Goal: Transaction & Acquisition: Purchase product/service

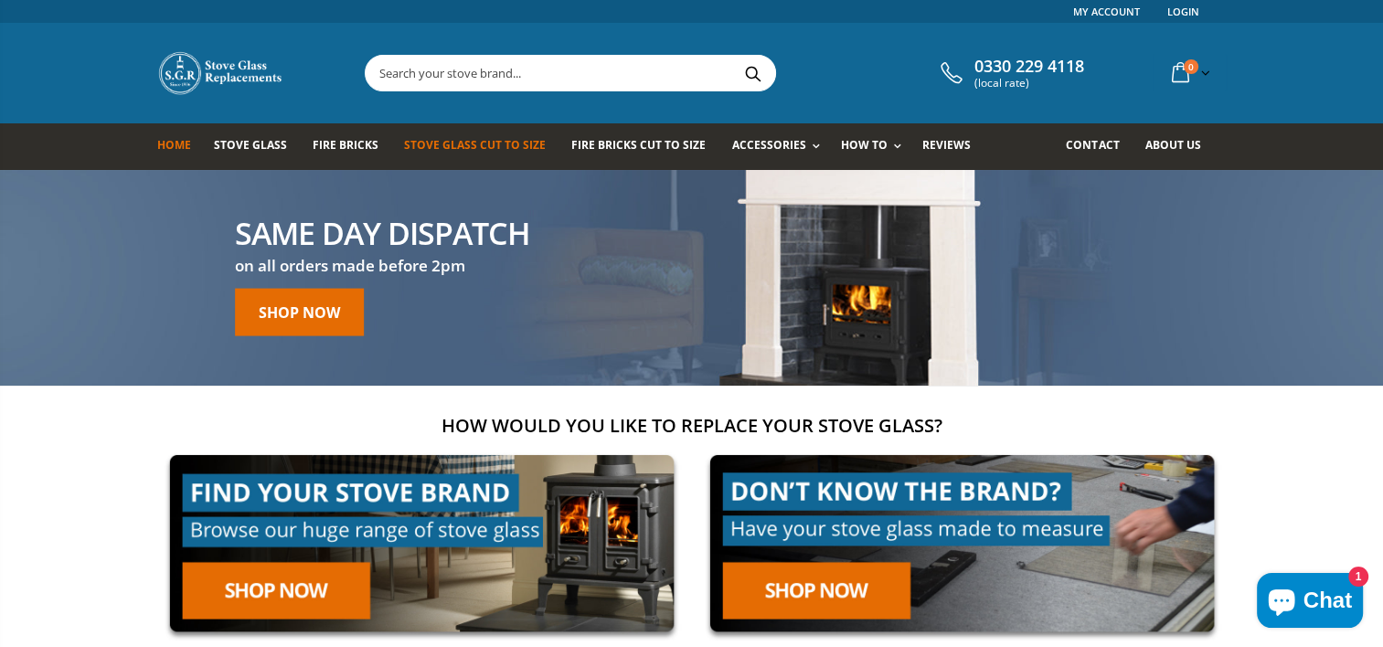
click at [474, 144] on span "Stove Glass Cut To Size" at bounding box center [475, 145] width 142 height 16
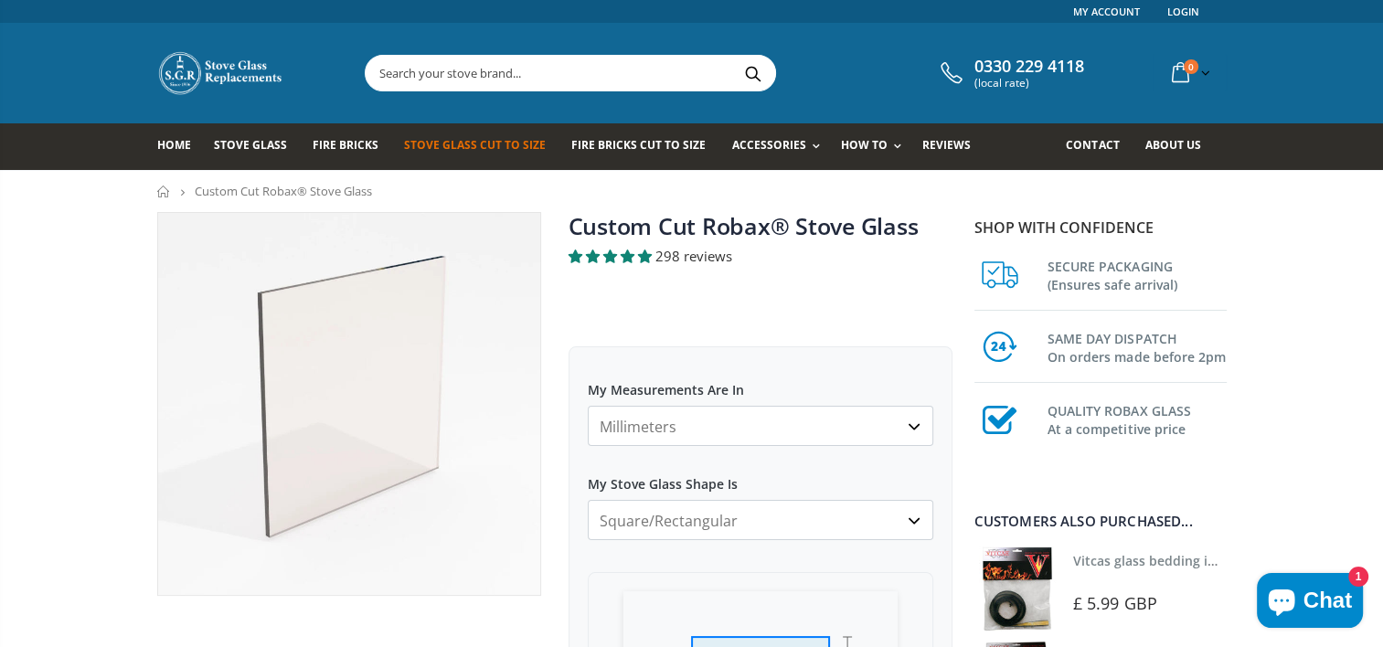
click at [848, 431] on select "Millimeters Centimeters Inches" at bounding box center [760, 426] width 345 height 40
click at [588, 406] on select "Millimeters Centimeters Inches" at bounding box center [760, 426] width 345 height 40
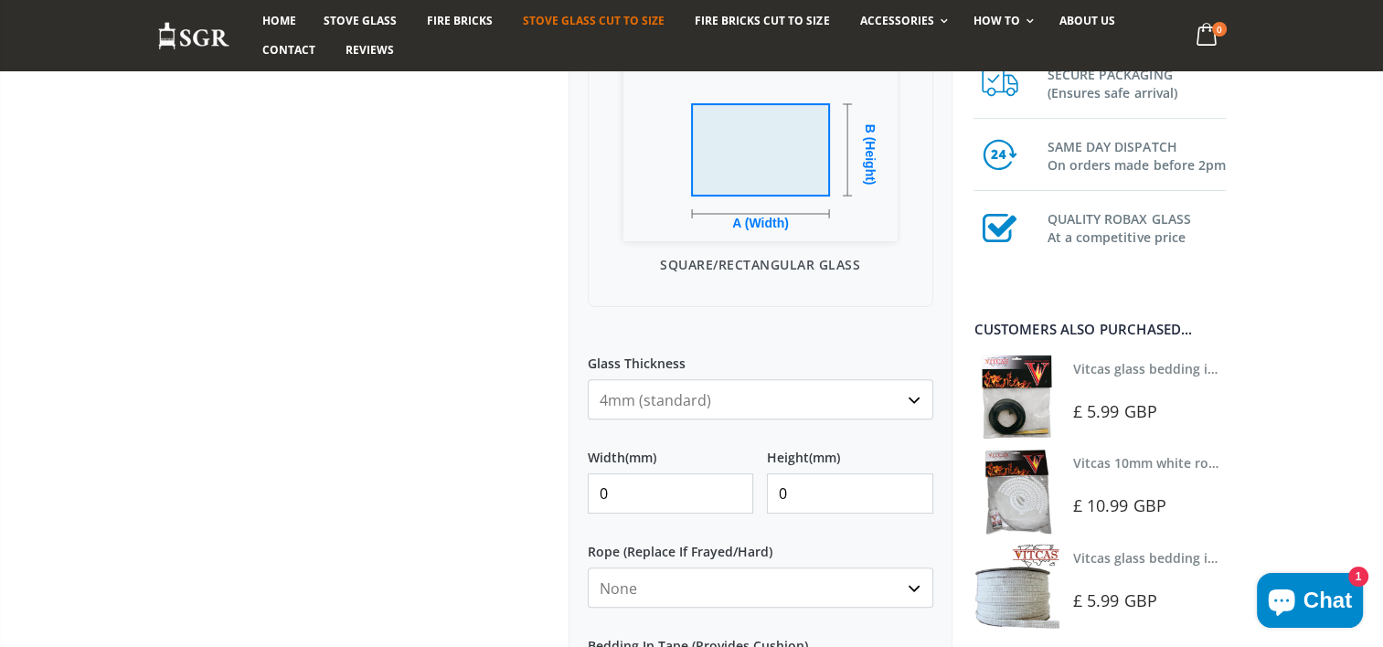
scroll to position [539, 0]
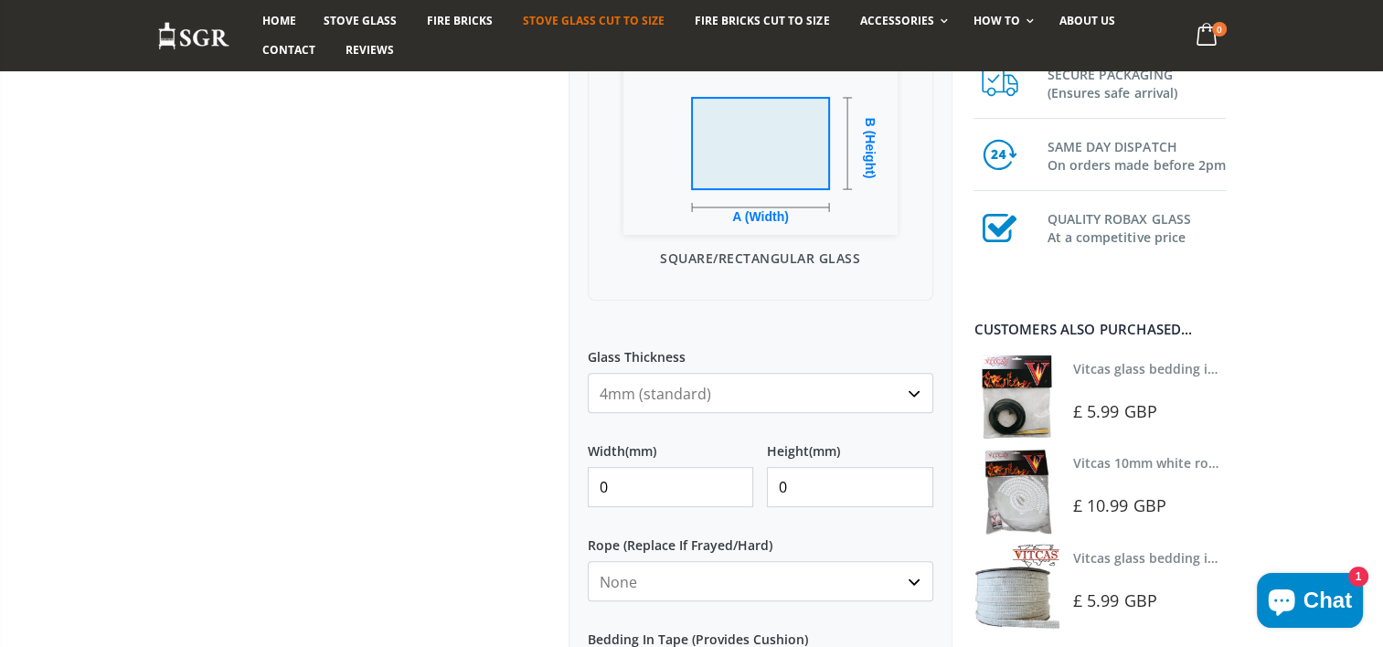
click at [676, 496] on input "0" at bounding box center [671, 487] width 166 height 40
type input "245"
type input "180"
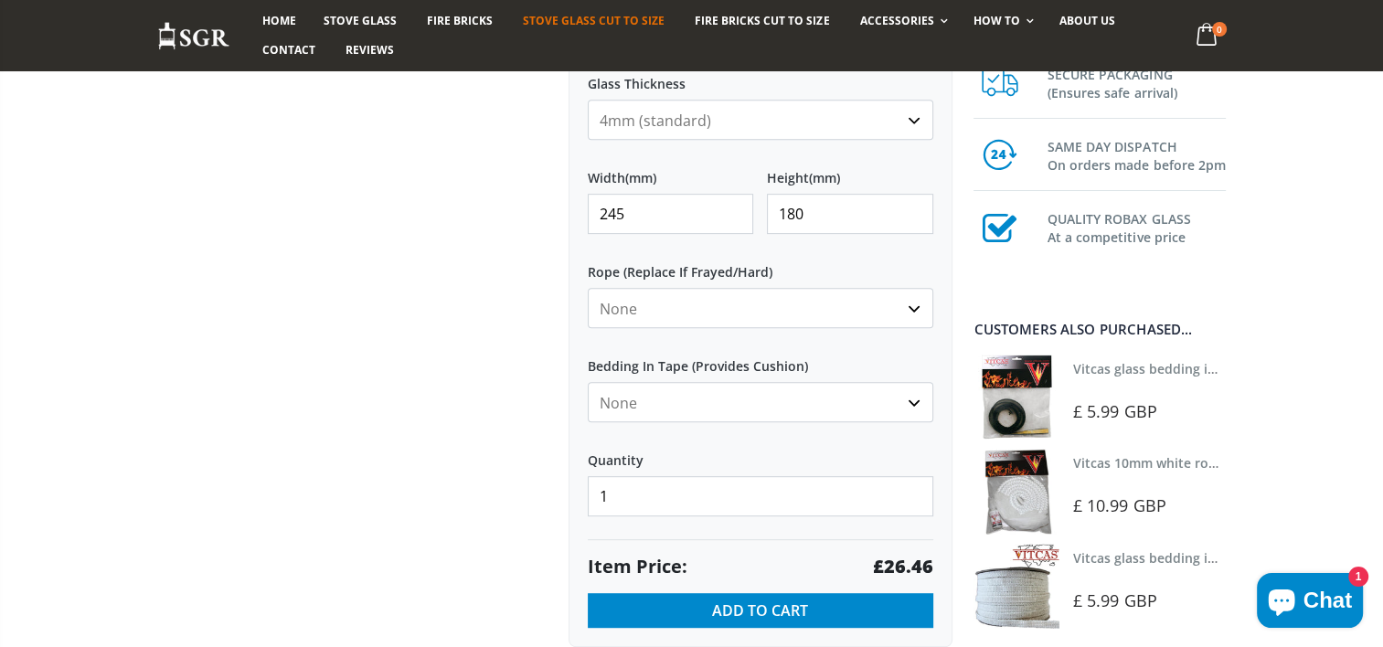
scroll to position [923, 0]
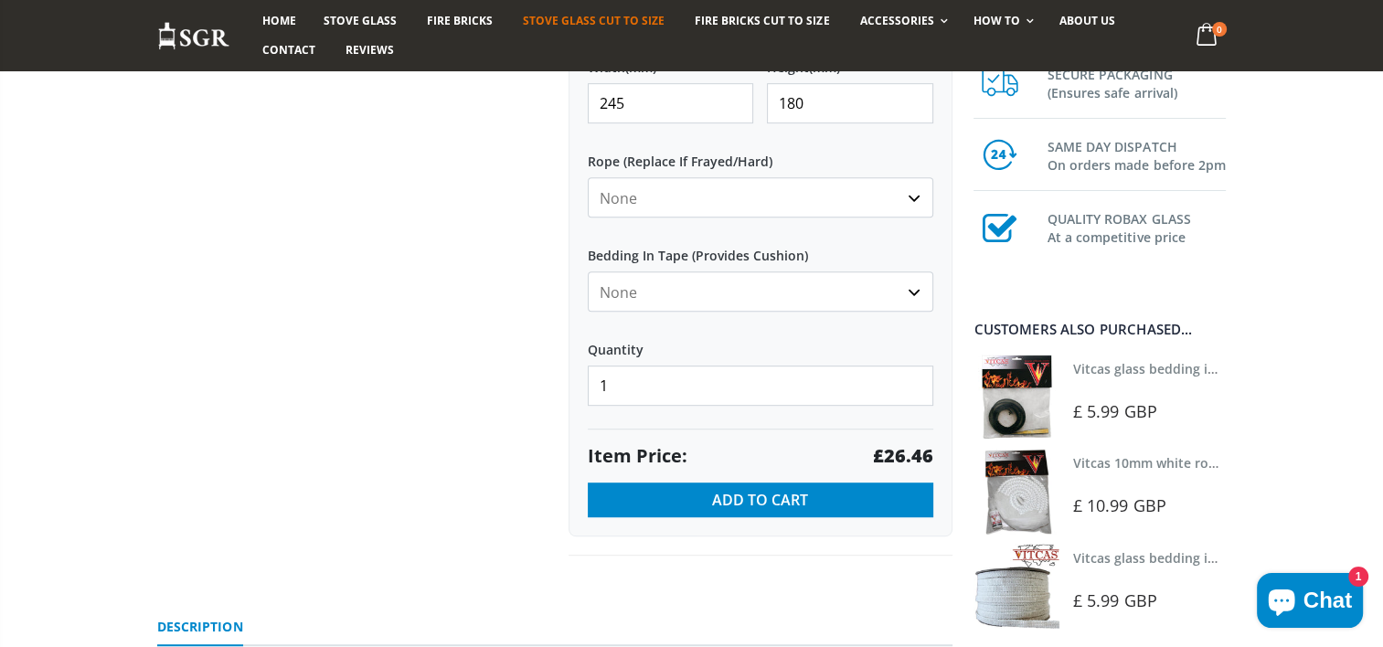
click at [916, 192] on select "None 3mm White 6mm White 8mm White 10mm White 12mm White 6mm Black 8mm Black 10…" at bounding box center [760, 197] width 345 height 40
click at [915, 292] on select "None Black White" at bounding box center [760, 291] width 345 height 40
click at [588, 271] on select "None Black White" at bounding box center [760, 291] width 345 height 40
click at [921, 292] on select "None Black White" at bounding box center [760, 291] width 345 height 40
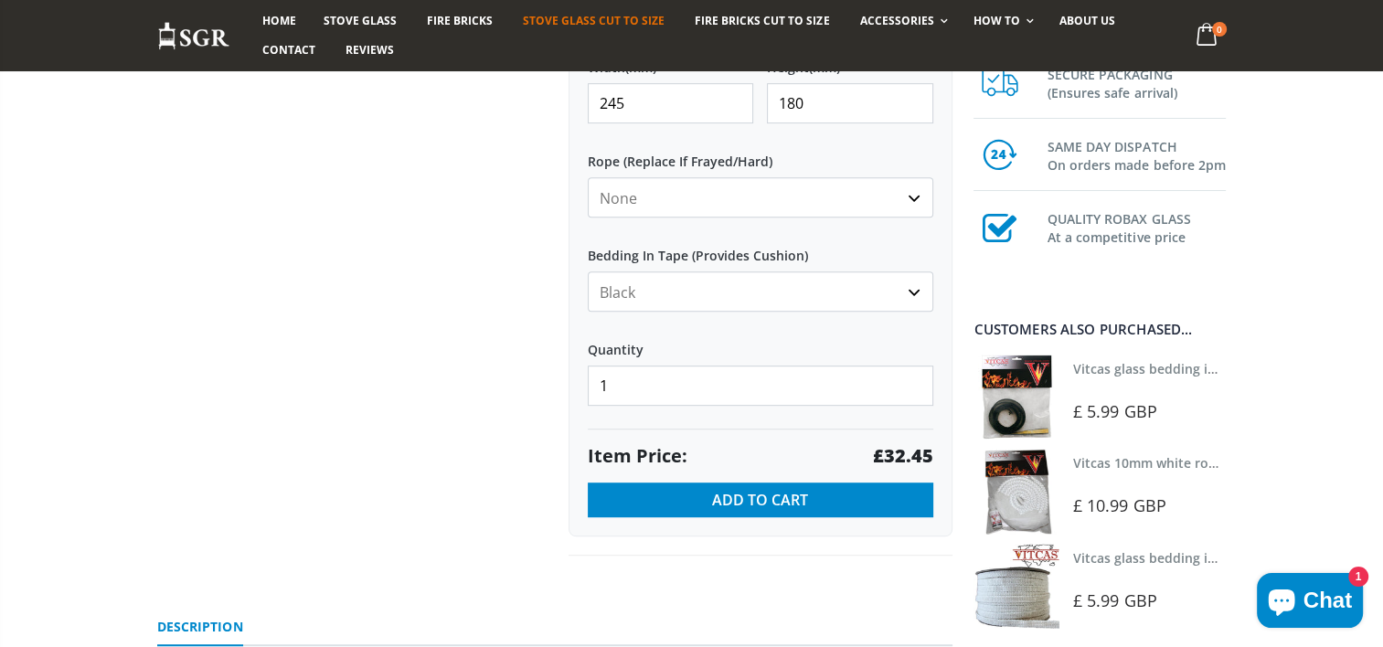
select select "none"
click at [588, 271] on select "None Black White" at bounding box center [760, 291] width 345 height 40
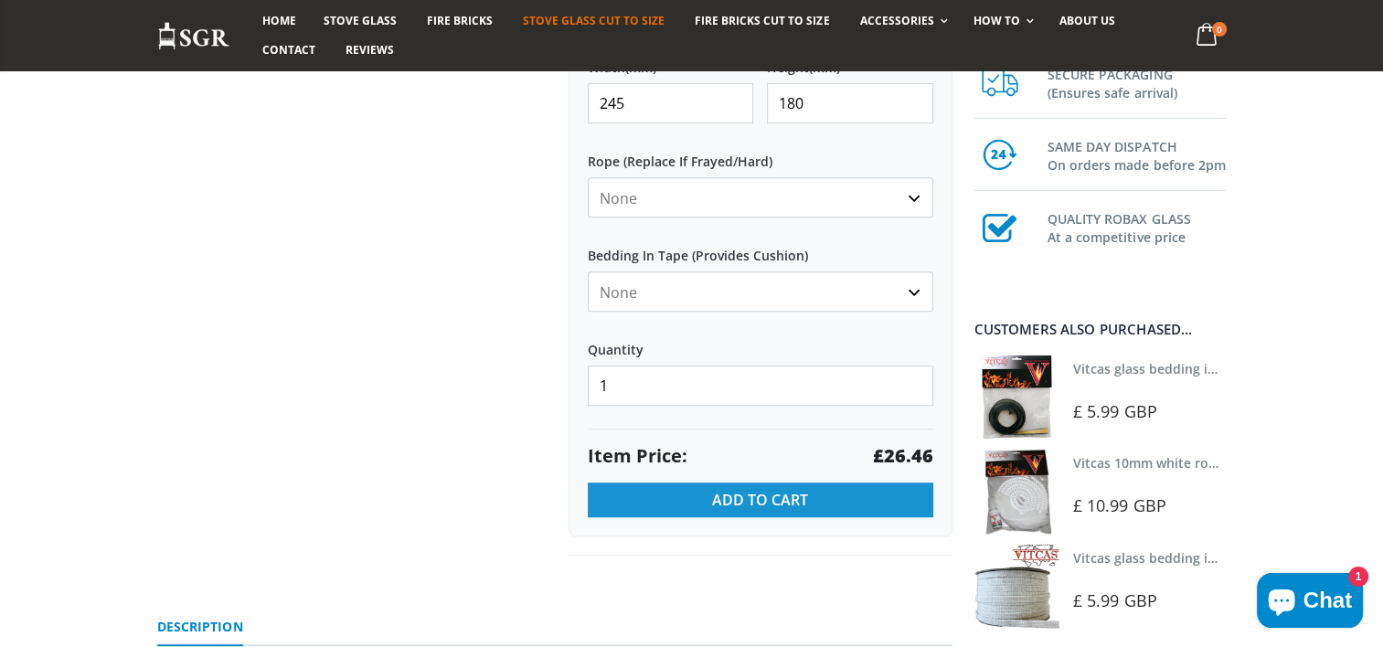
click at [881, 498] on button "Add to Cart" at bounding box center [760, 499] width 345 height 35
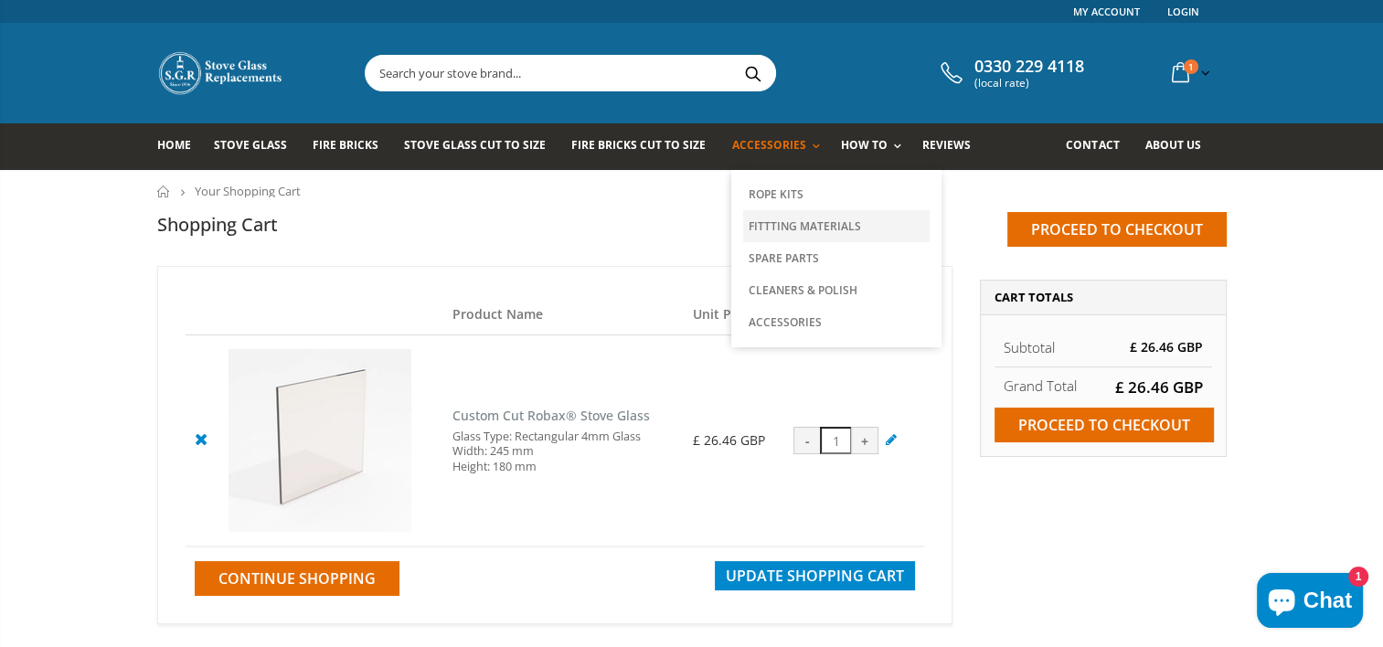
click at [782, 225] on link "Fittting Materials" at bounding box center [836, 226] width 186 height 32
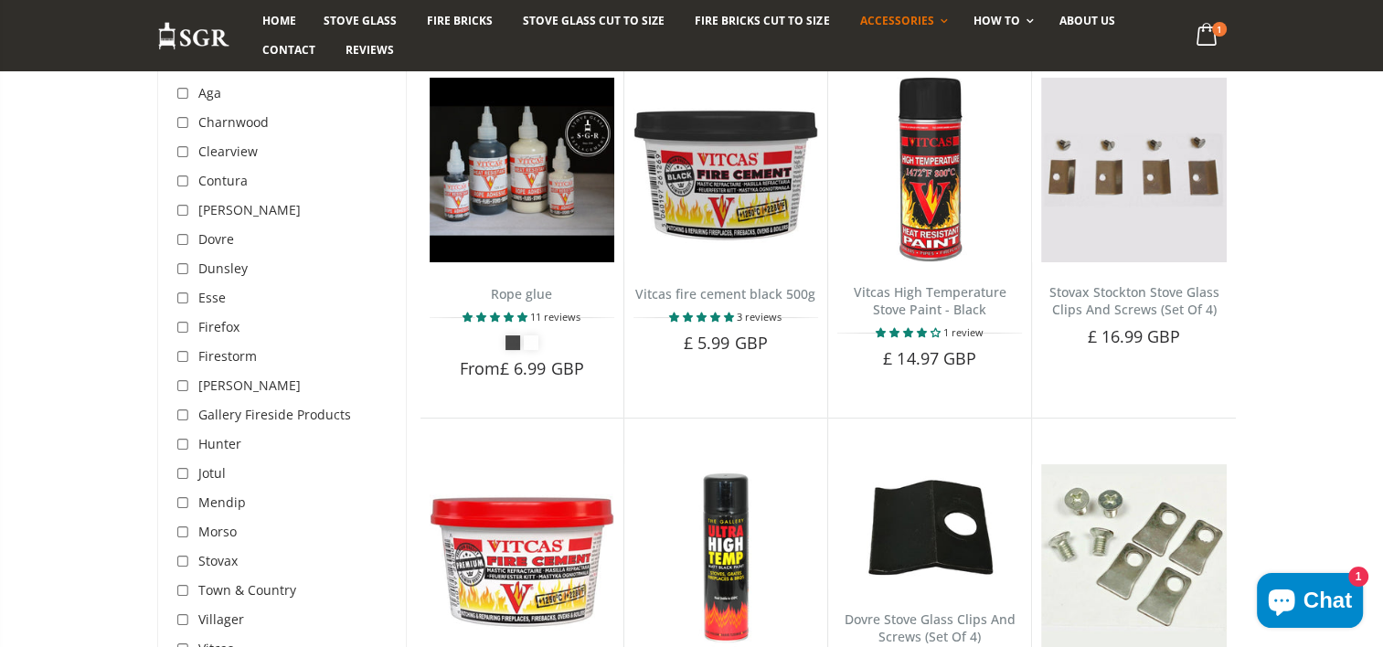
scroll to position [169, 0]
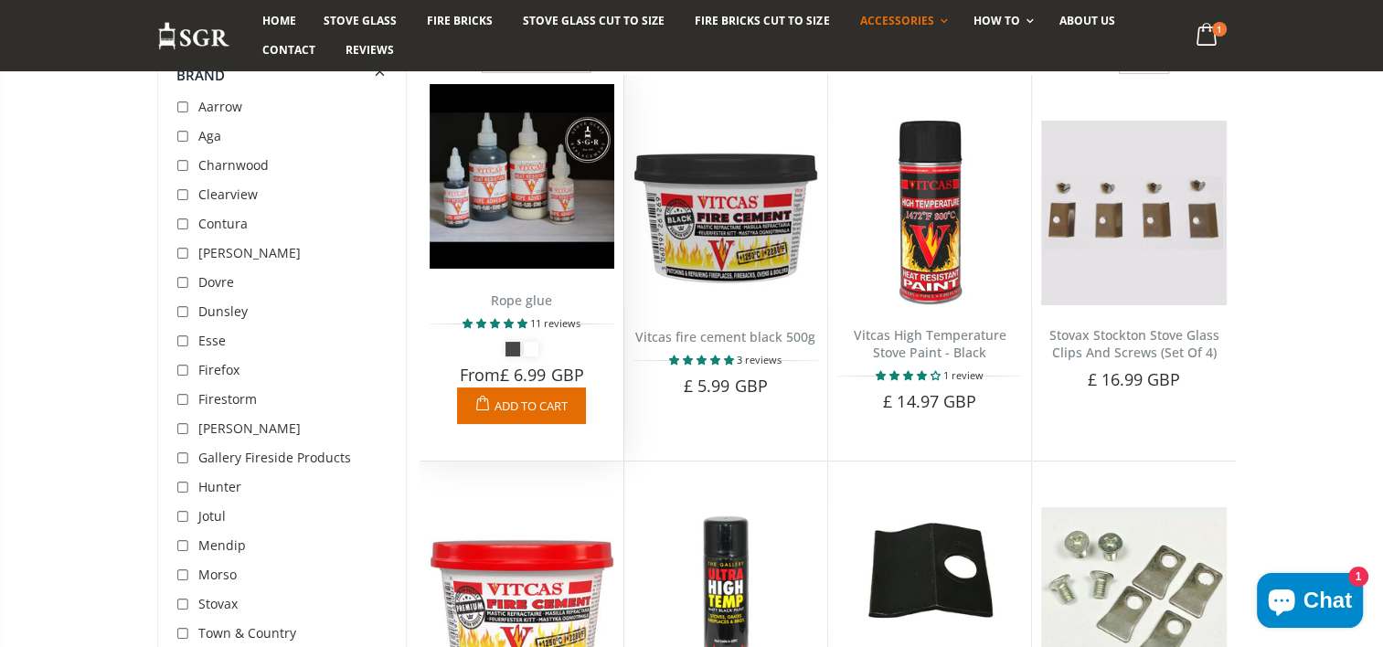
click at [521, 412] on link "Add to Cart" at bounding box center [521, 405] width 129 height 37
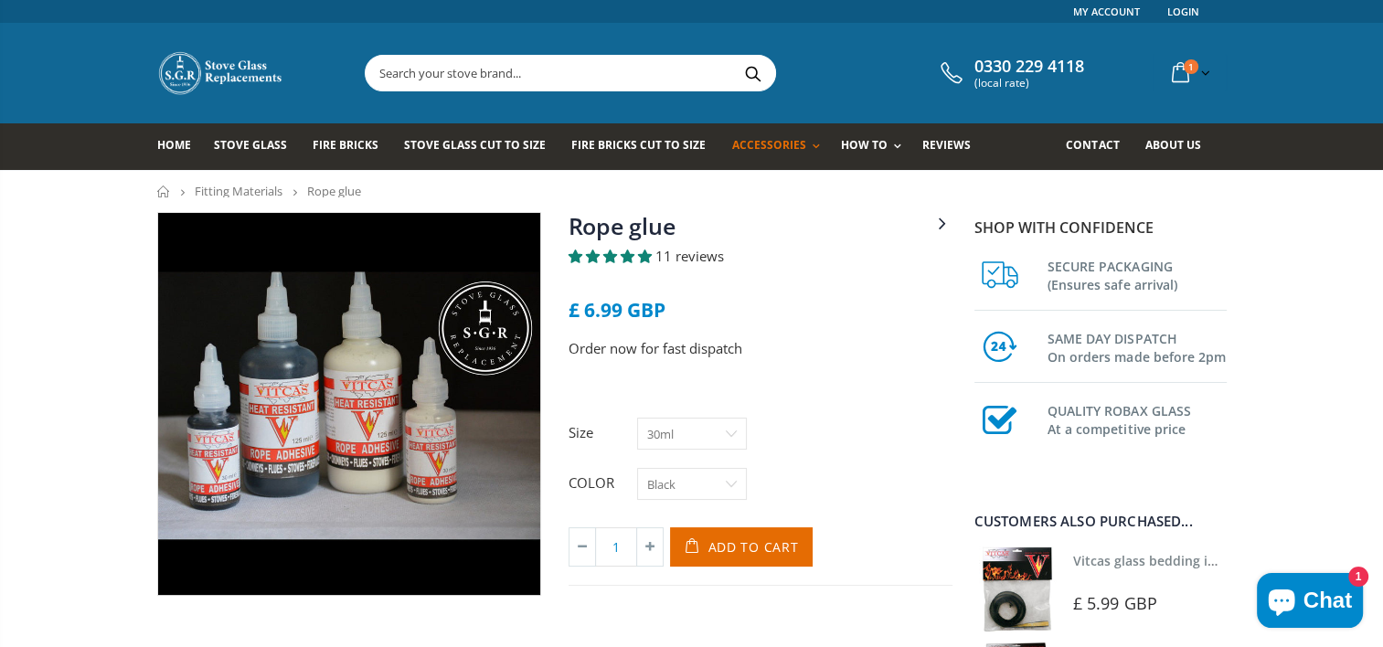
click at [736, 434] on select "30ml 125ml" at bounding box center [692, 434] width 110 height 32
select select "125ml"
click at [637, 418] on select "30ml 125ml" at bounding box center [692, 434] width 110 height 32
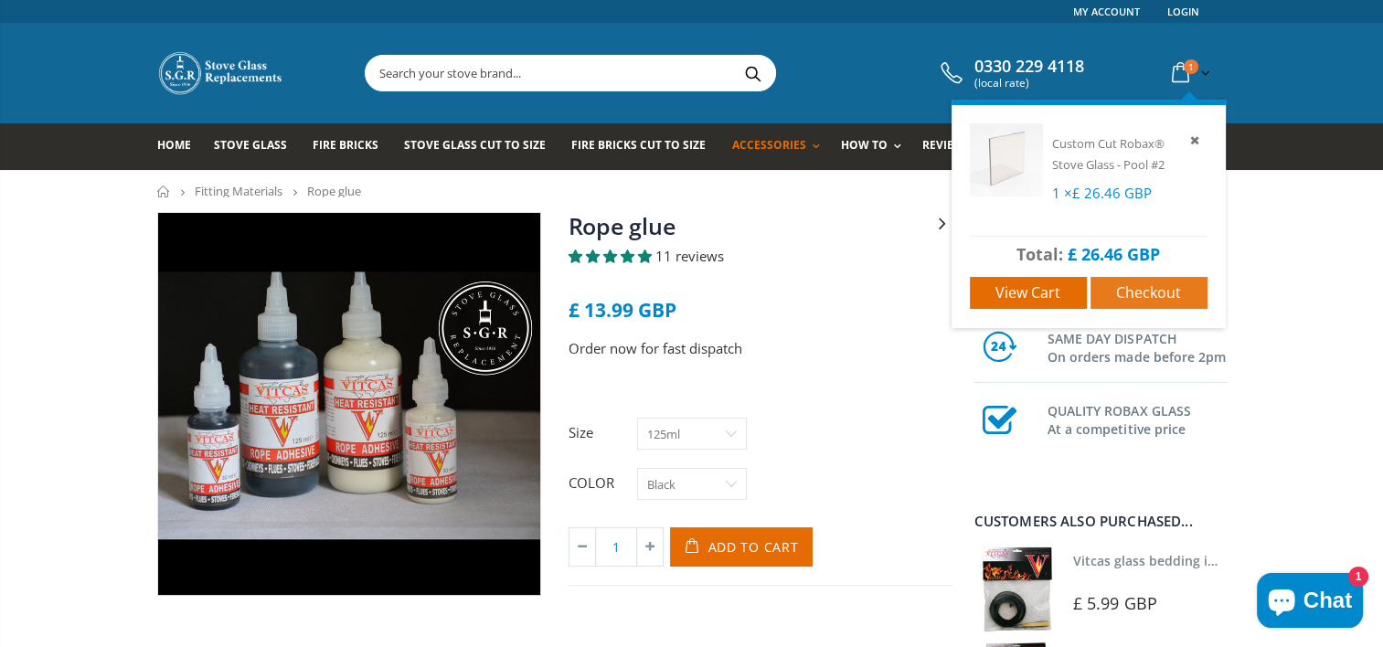
click at [1128, 300] on span "Checkout" at bounding box center [1148, 292] width 65 height 20
